Goal: Task Accomplishment & Management: Complete application form

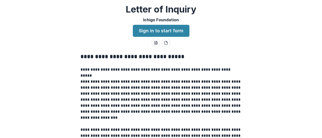
click at [217, 41] on div "**********" at bounding box center [161, 69] width 322 height 138
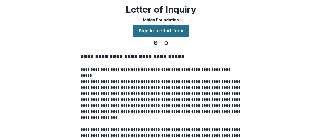
click at [143, 31] on link "Sign in to start form" at bounding box center [161, 31] width 57 height 12
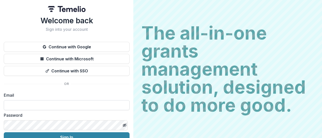
click at [16, 107] on input at bounding box center [67, 105] width 126 height 10
paste input "**********"
type input "**********"
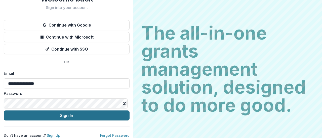
scroll to position [26, 0]
click at [46, 113] on button "Sign In" at bounding box center [67, 116] width 126 height 10
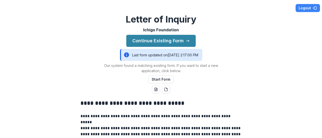
click at [153, 19] on h2 "Letter of Inquiry" at bounding box center [161, 19] width 71 height 11
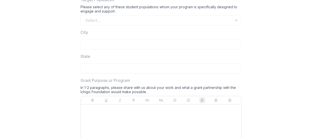
scroll to position [233, 0]
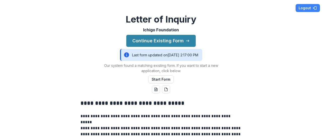
click at [187, 55] on div "Last form updated on 8/25/2025, 2:17:00 PM" at bounding box center [161, 55] width 82 height 12
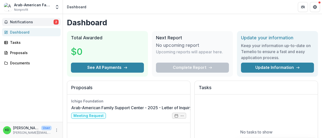
click at [35, 25] on button "Notifications 2" at bounding box center [31, 22] width 59 height 8
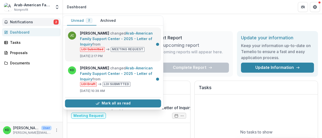
click at [97, 38] on link "Arab-American Family Support Center - 2025 - Letter of Inquiry" at bounding box center [116, 38] width 73 height 15
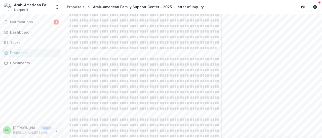
scroll to position [758, 0]
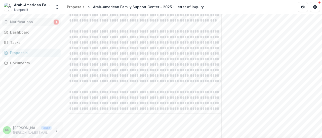
click at [31, 20] on span "Notifications" at bounding box center [31, 22] width 43 height 4
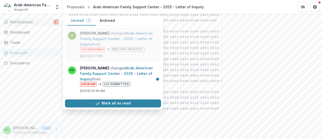
click at [123, 46] on link "Arab-American Family Support Center - 2025 - Letter of Inquiry" at bounding box center [116, 38] width 73 height 15
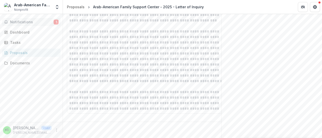
click at [25, 23] on span "Notifications" at bounding box center [31, 22] width 43 height 4
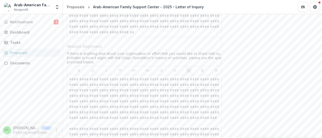
scroll to position [658, 0]
click at [11, 5] on img at bounding box center [8, 7] width 8 height 8
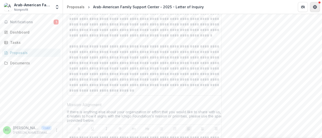
scroll to position [558, 0]
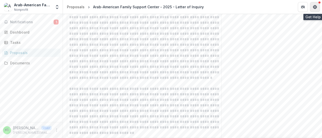
click at [316, 4] on button "Get Help" at bounding box center [315, 7] width 10 height 10
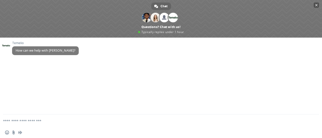
click at [316, 4] on span "Close chat" at bounding box center [316, 5] width 3 height 3
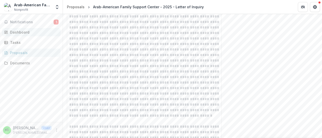
scroll to position [457, 0]
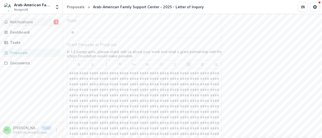
click at [31, 23] on span "Notifications" at bounding box center [31, 22] width 43 height 4
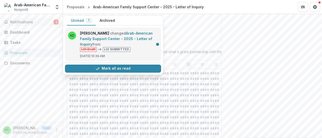
click at [95, 36] on link "Arab-American Family Support Center - 2025 - Letter of Inquiry" at bounding box center [116, 38] width 73 height 15
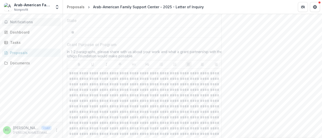
click at [35, 21] on span "Notifications" at bounding box center [34, 22] width 48 height 4
click at [32, 35] on link "Dashboard" at bounding box center [31, 32] width 59 height 8
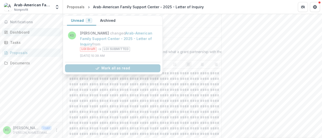
scroll to position [184, 0]
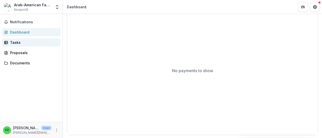
click at [19, 42] on div "Tasks" at bounding box center [33, 42] width 46 height 5
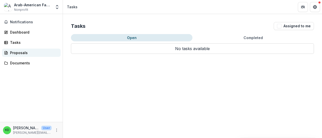
click at [22, 53] on div "Proposals" at bounding box center [33, 52] width 46 height 5
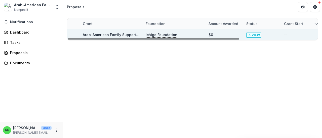
click at [284, 35] on div "--" at bounding box center [286, 34] width 4 height 5
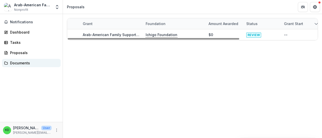
click at [19, 63] on div "Documents" at bounding box center [33, 63] width 46 height 5
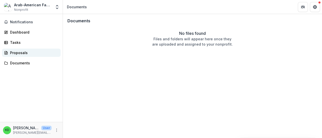
click at [18, 52] on div "Proposals" at bounding box center [33, 52] width 46 height 5
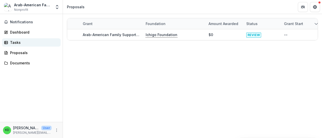
click at [18, 42] on div "Tasks" at bounding box center [33, 42] width 46 height 5
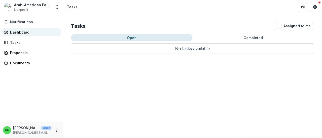
click at [20, 33] on div "Dashboard" at bounding box center [33, 32] width 46 height 5
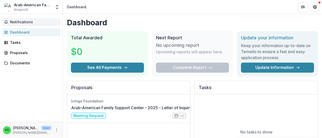
click at [21, 22] on span "Notifications" at bounding box center [34, 22] width 48 height 4
click at [134, 87] on h2 "Proposals" at bounding box center [128, 90] width 115 height 10
click at [179, 111] on link "Arab-American Family Support Center - 2025 - Letter of Inquiry" at bounding box center [131, 108] width 121 height 6
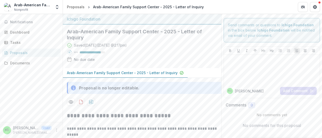
click at [69, 59] on icon at bounding box center [69, 59] width 5 height 5
click at [17, 61] on div "Documents" at bounding box center [33, 63] width 46 height 5
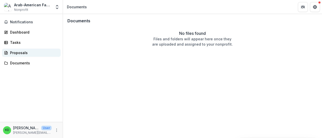
click at [18, 52] on div "Proposals" at bounding box center [33, 52] width 46 height 5
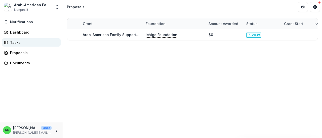
click at [18, 42] on div "Tasks" at bounding box center [33, 42] width 46 height 5
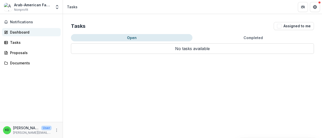
click at [20, 34] on div "Dashboard" at bounding box center [33, 32] width 46 height 5
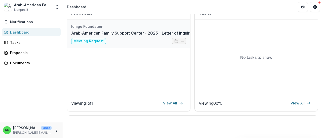
scroll to position [75, 0]
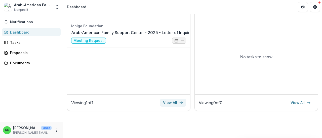
click at [164, 104] on link "View All" at bounding box center [173, 103] width 26 height 8
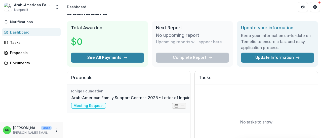
scroll to position [25, 0]
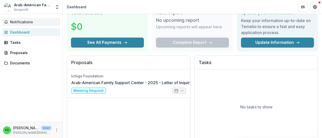
click at [18, 23] on span "Notifications" at bounding box center [34, 22] width 48 height 4
click at [99, 124] on div "Ichigo Foundation Arab-American Family Support Center - 2025 - Letter of Inquir…" at bounding box center [128, 107] width 123 height 75
click at [181, 86] on link "Arab-American Family Support Center - 2025 - Letter of Inquiry" at bounding box center [131, 83] width 121 height 6
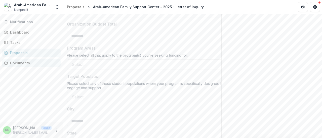
scroll to position [377, 0]
